Goal: Task Accomplishment & Management: Complete application form

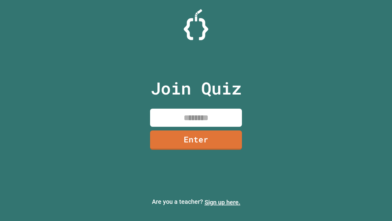
click at [223, 202] on link "Sign up here." at bounding box center [223, 201] width 36 height 7
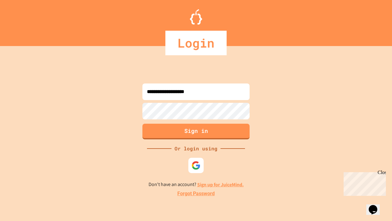
type input "**********"
